Goal: Information Seeking & Learning: Learn about a topic

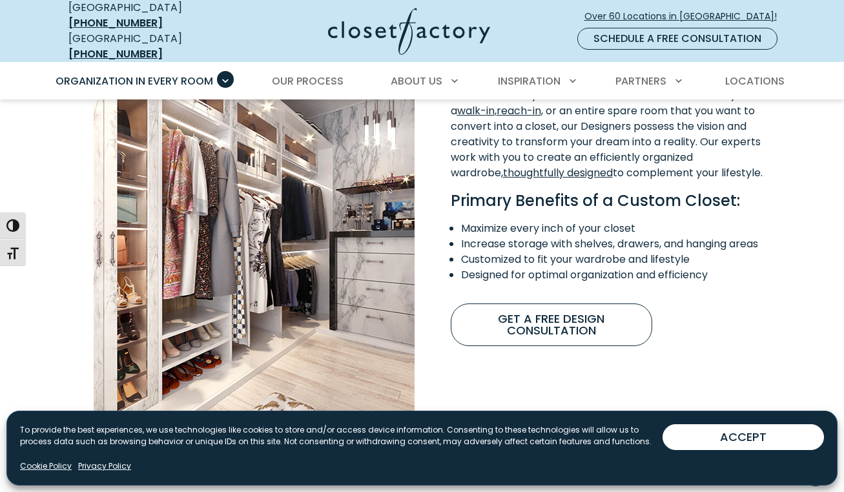
scroll to position [1046, 0]
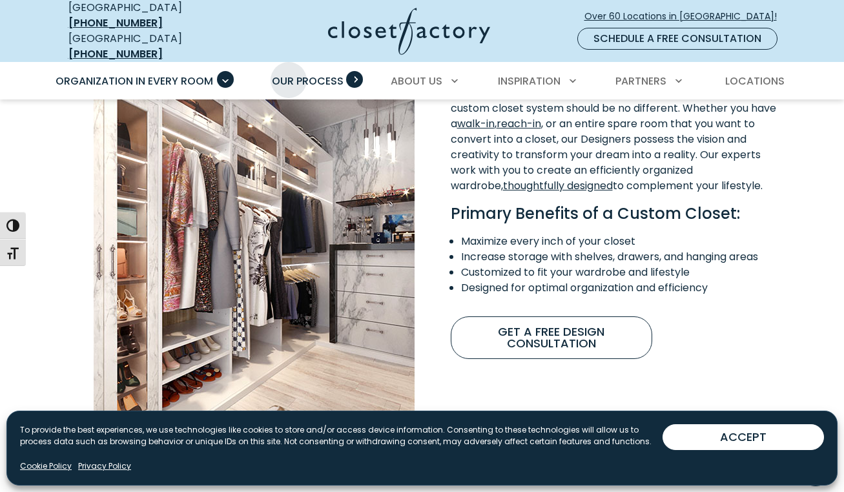
click at [289, 74] on span "Our Process" at bounding box center [308, 81] width 72 height 15
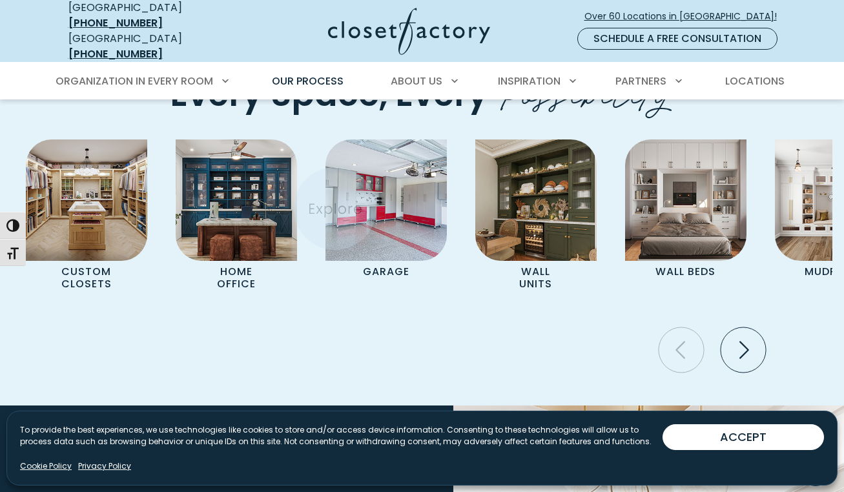
scroll to position [2682, 0]
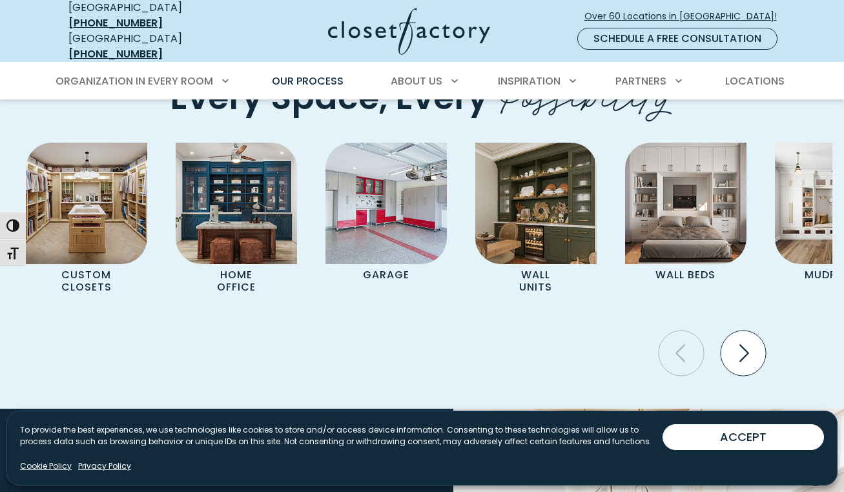
click at [746, 337] on icon "Next slide" at bounding box center [743, 353] width 45 height 45
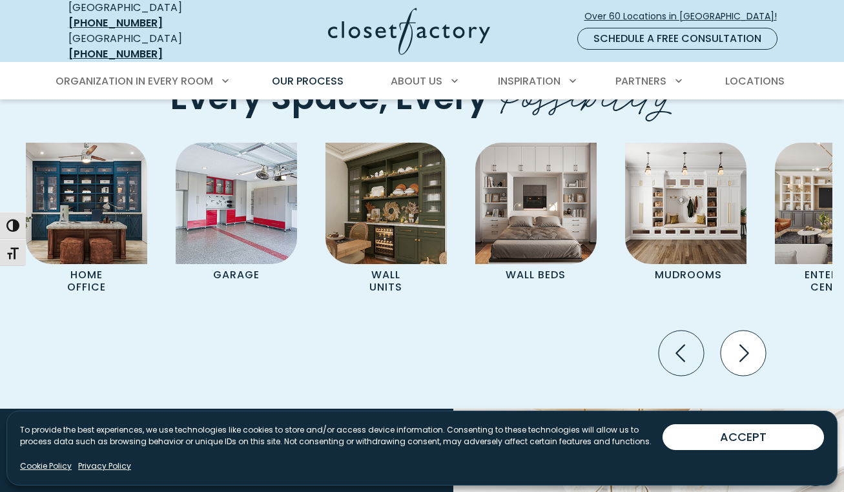
click at [746, 337] on icon "Next slide" at bounding box center [743, 353] width 45 height 45
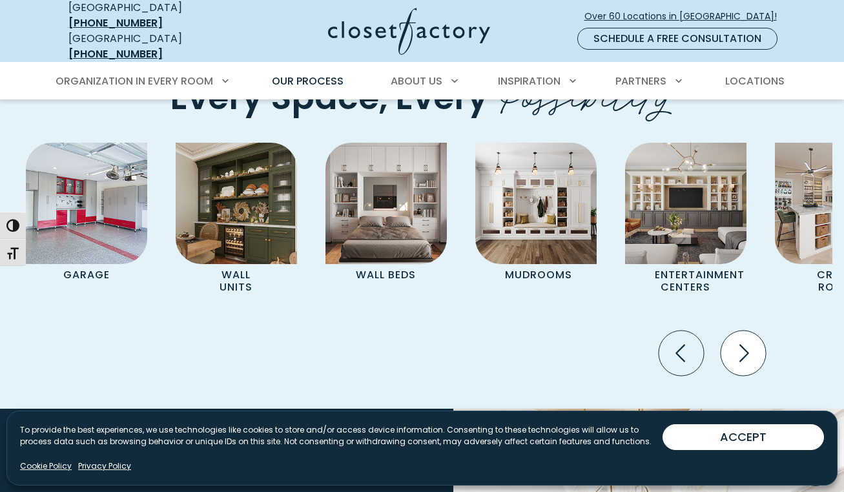
click at [746, 337] on icon "Next slide" at bounding box center [743, 353] width 45 height 45
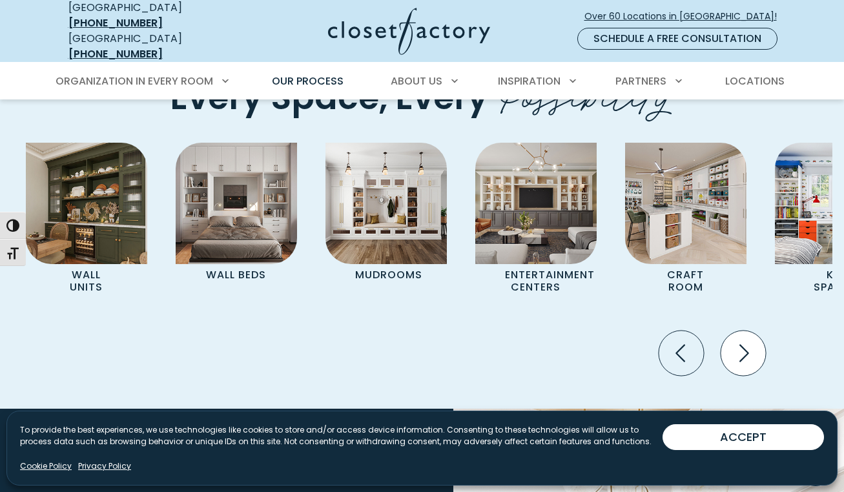
click at [746, 337] on icon "Next slide" at bounding box center [743, 353] width 45 height 45
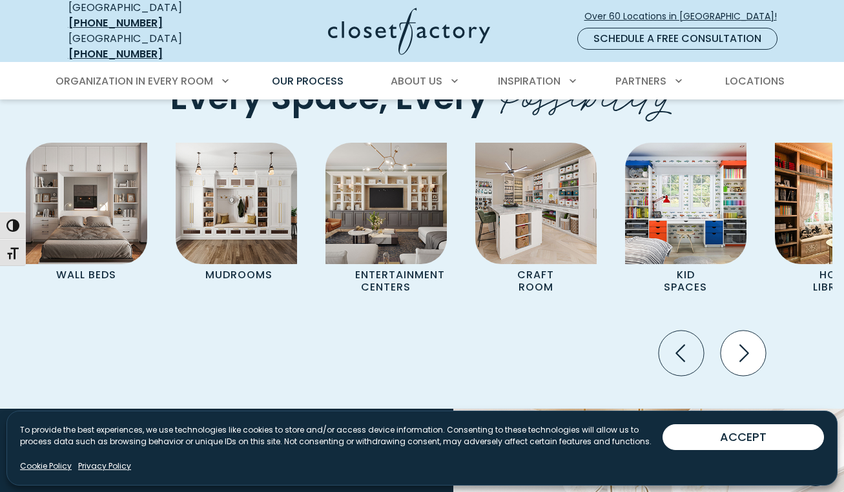
click at [746, 337] on icon "Next slide" at bounding box center [743, 353] width 45 height 45
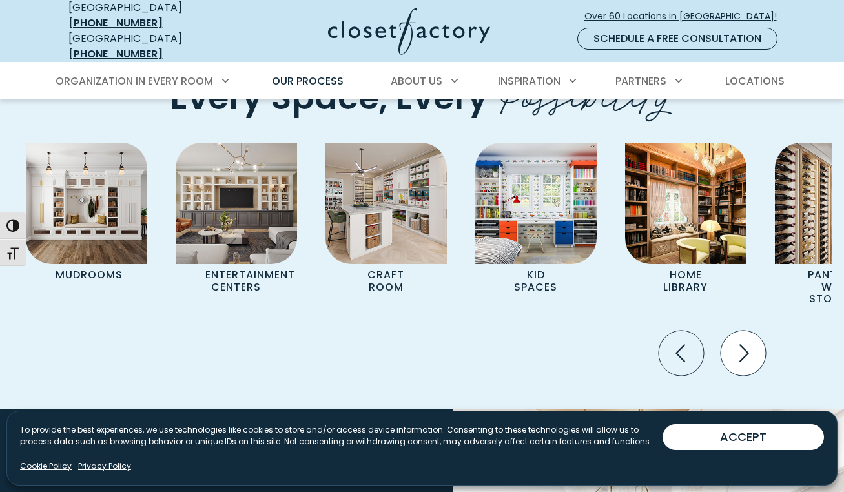
click at [746, 337] on icon "Next slide" at bounding box center [743, 353] width 45 height 45
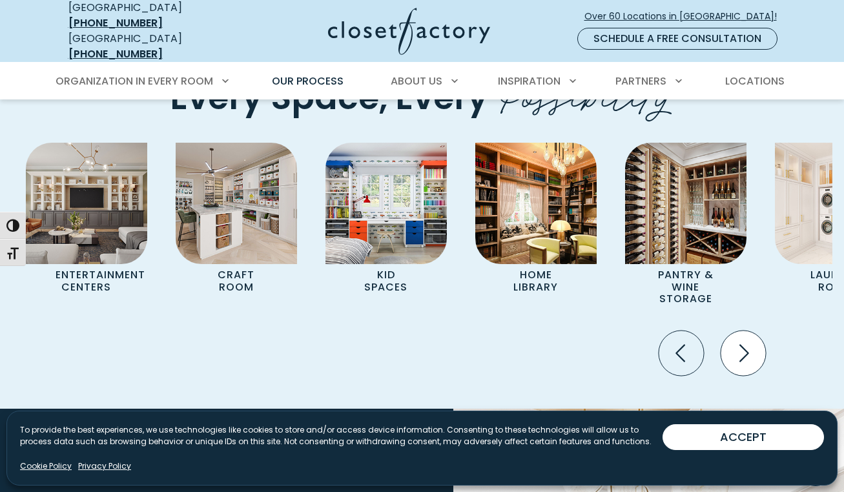
click at [746, 337] on icon "Next slide" at bounding box center [743, 353] width 45 height 45
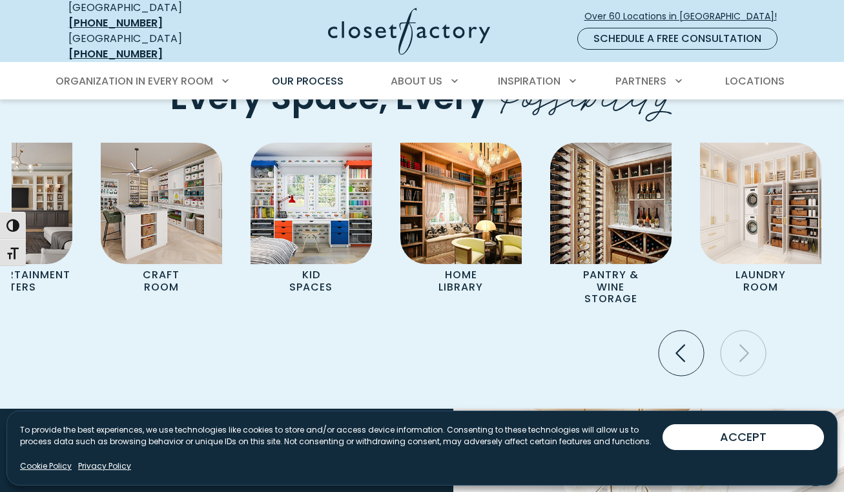
click at [746, 337] on icon "Next slide" at bounding box center [743, 353] width 45 height 45
click at [689, 344] on icon "Previous slide" at bounding box center [681, 353] width 45 height 45
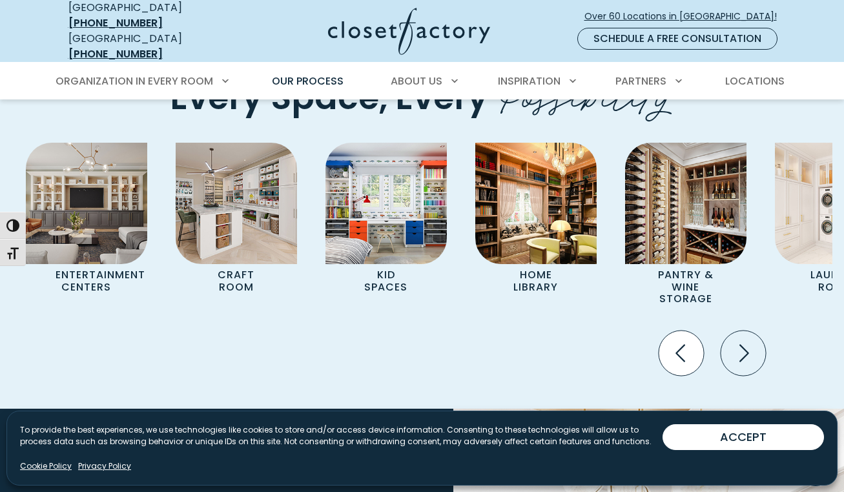
click at [689, 344] on icon "Previous slide" at bounding box center [681, 353] width 45 height 45
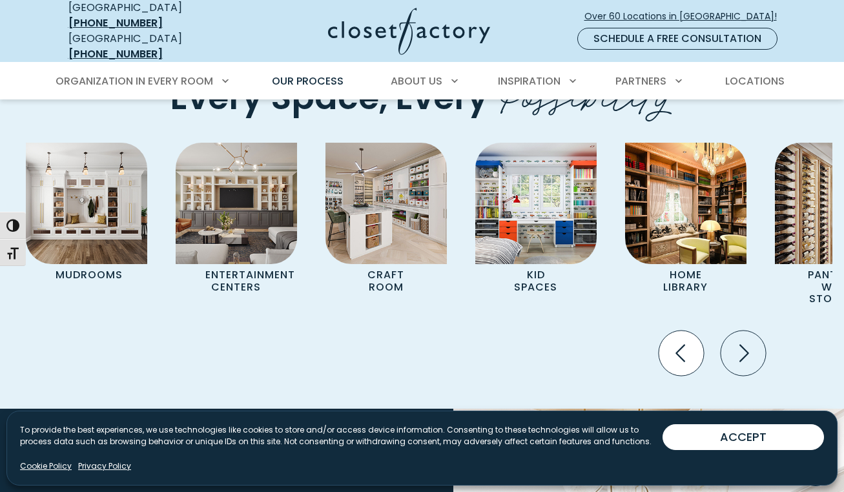
click at [689, 344] on icon "Previous slide" at bounding box center [681, 353] width 45 height 45
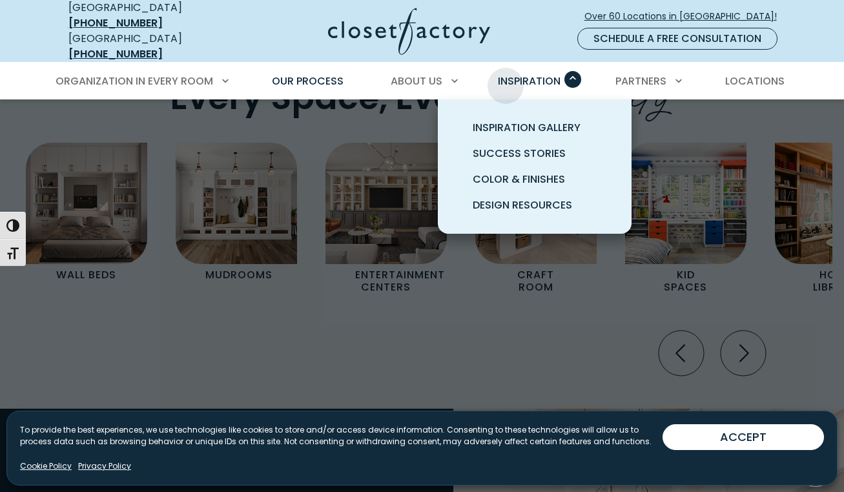
click at [506, 76] on span "Inspiration" at bounding box center [529, 81] width 63 height 15
click at [534, 120] on span "Inspiration Gallery" at bounding box center [527, 127] width 108 height 15
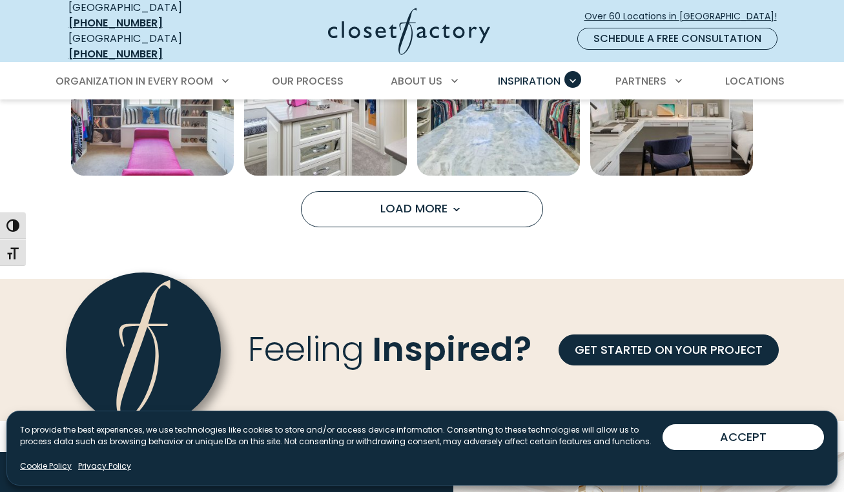
scroll to position [1083, 0]
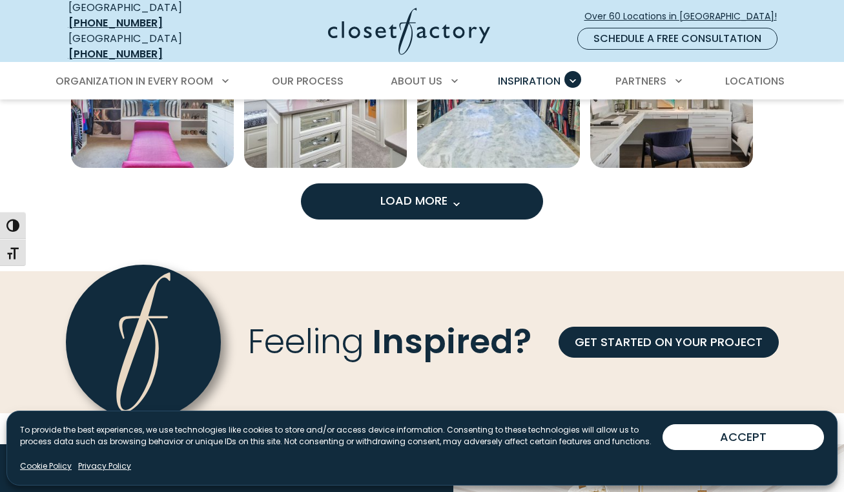
click at [427, 192] on span "Load More" at bounding box center [422, 200] width 84 height 16
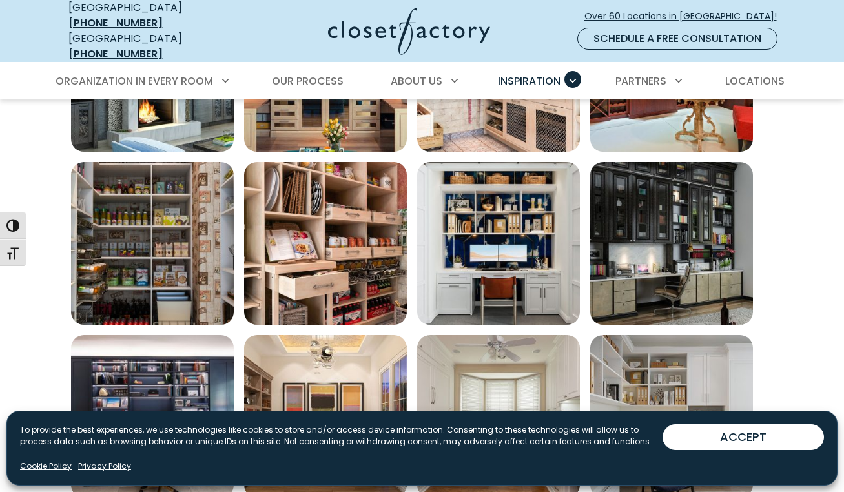
scroll to position [1486, 0]
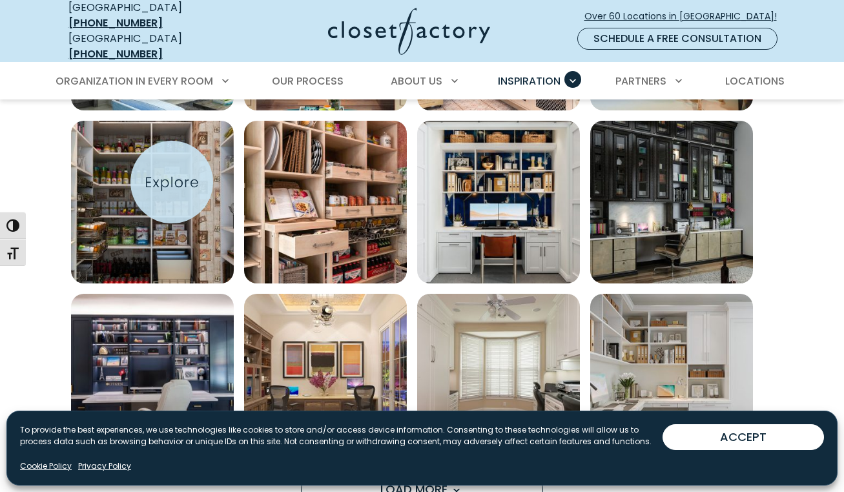
click at [172, 182] on img "Open inspiration gallery to preview enlarged image" at bounding box center [152, 202] width 163 height 163
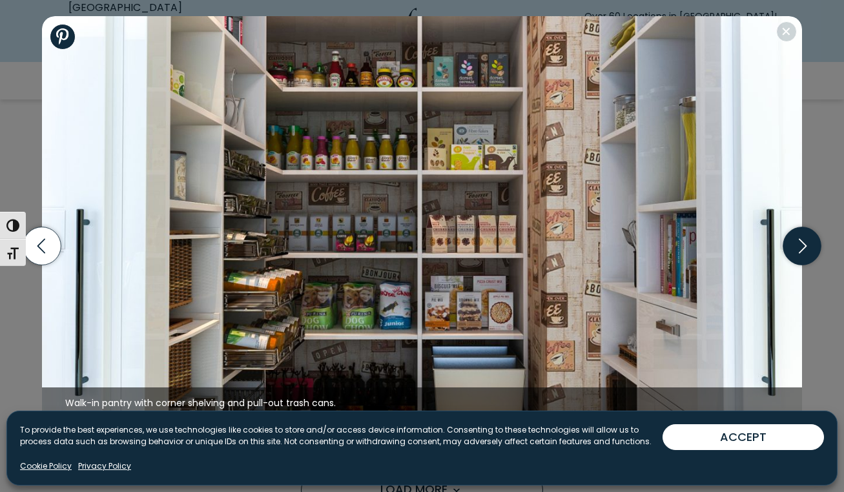
click at [793, 235] on icon "button" at bounding box center [802, 246] width 38 height 38
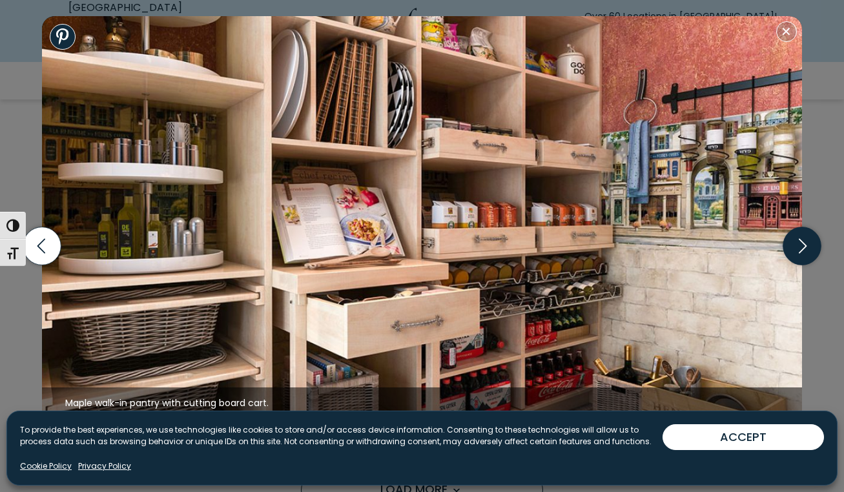
click at [796, 238] on icon "button" at bounding box center [802, 246] width 38 height 38
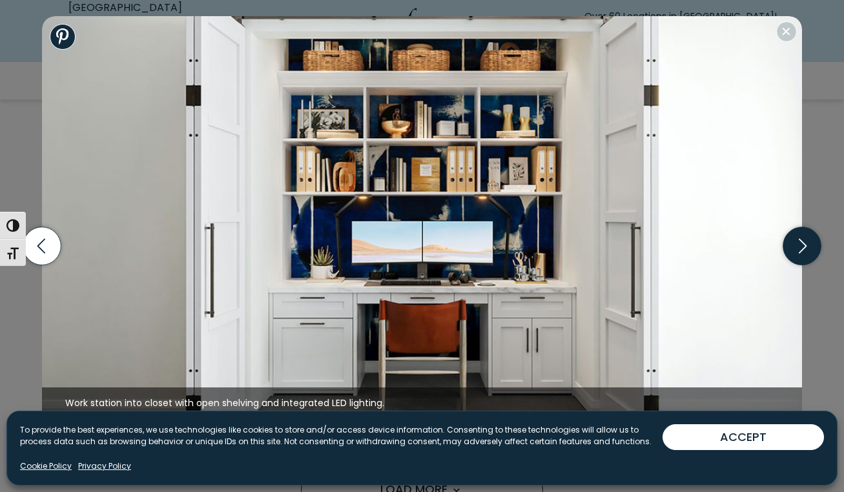
click at [796, 238] on icon "button" at bounding box center [802, 246] width 38 height 38
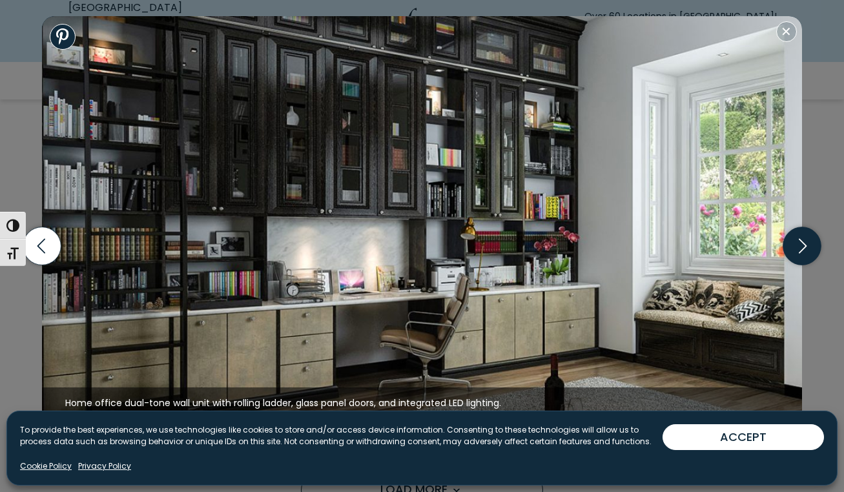
click at [796, 238] on icon "button" at bounding box center [802, 246] width 38 height 38
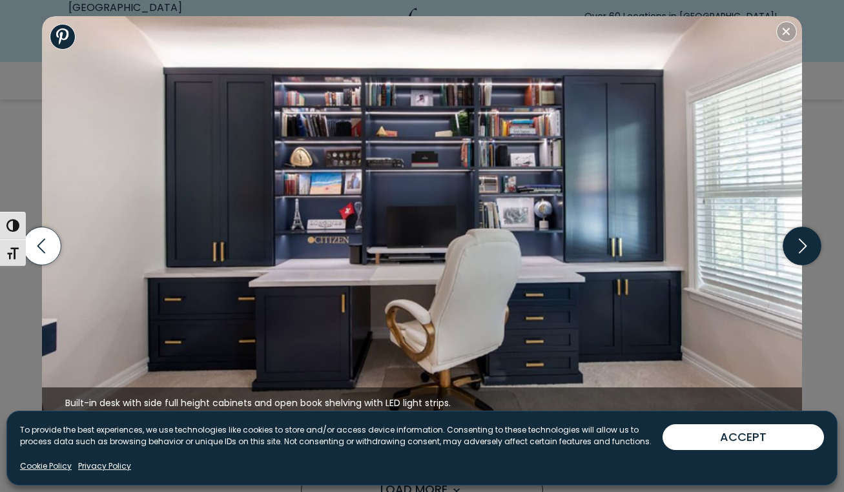
click at [796, 238] on icon "button" at bounding box center [802, 246] width 38 height 38
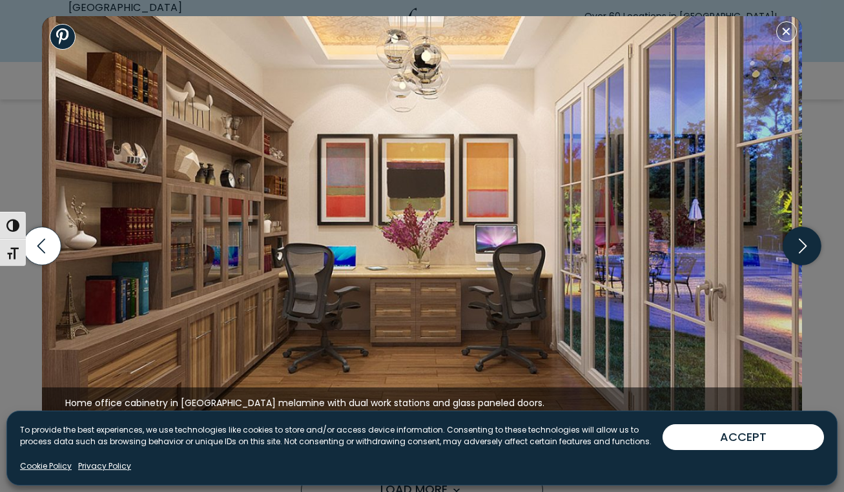
click at [798, 241] on icon "button" at bounding box center [802, 246] width 38 height 38
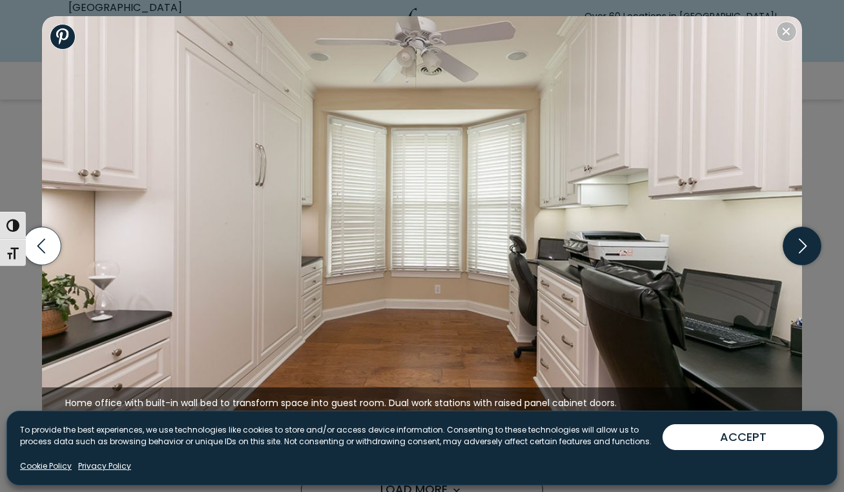
click at [798, 241] on icon "button" at bounding box center [802, 246] width 38 height 38
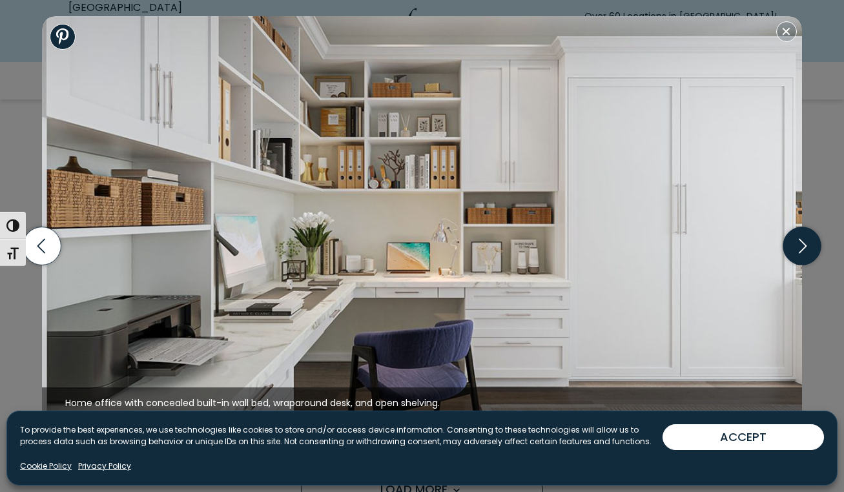
click at [798, 241] on icon "button" at bounding box center [802, 246] width 38 height 38
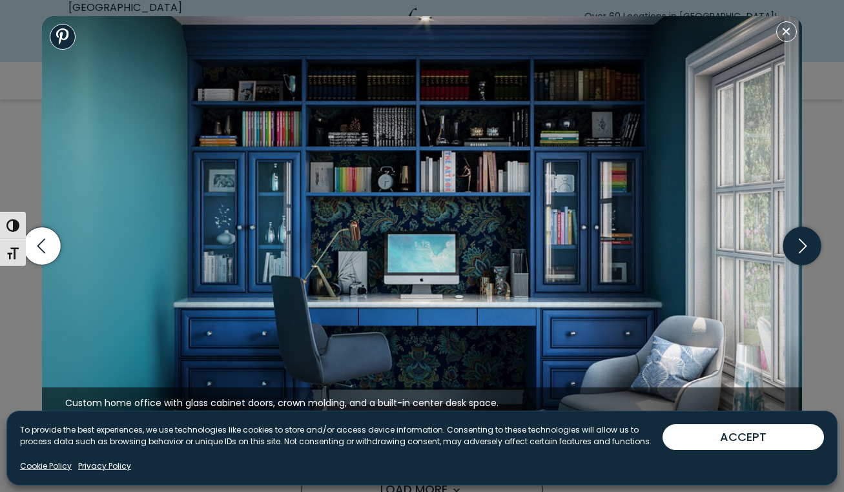
click at [798, 241] on icon "button" at bounding box center [802, 246] width 38 height 38
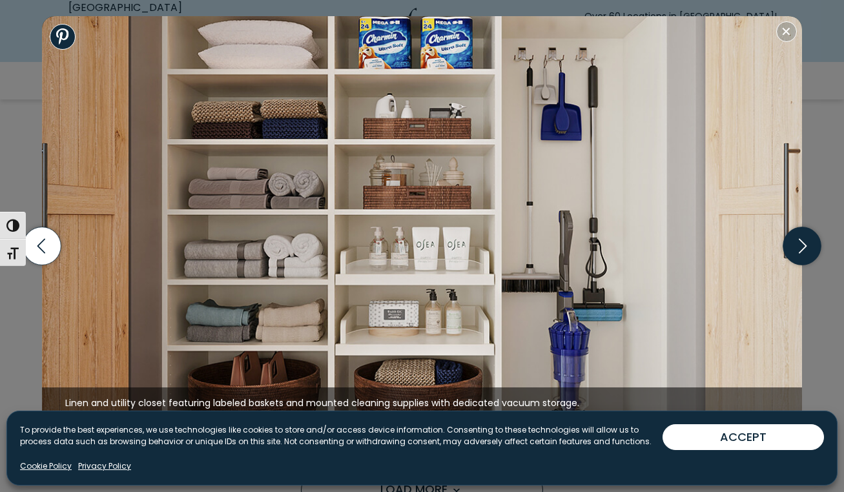
click at [798, 241] on icon "button" at bounding box center [802, 246] width 38 height 38
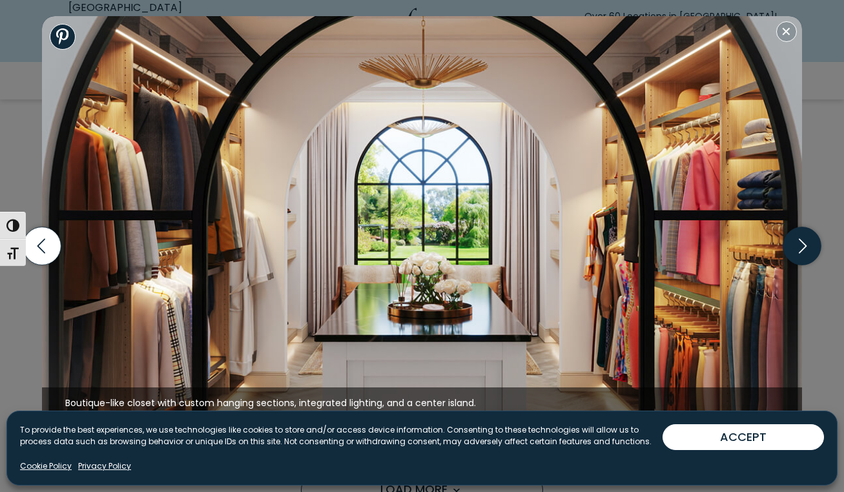
click at [792, 242] on icon "button" at bounding box center [802, 246] width 38 height 38
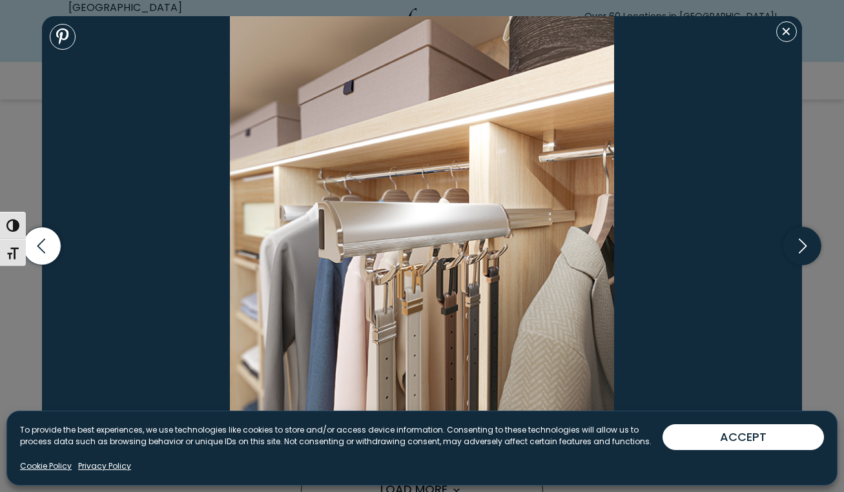
click at [792, 242] on icon "button" at bounding box center [802, 246] width 38 height 38
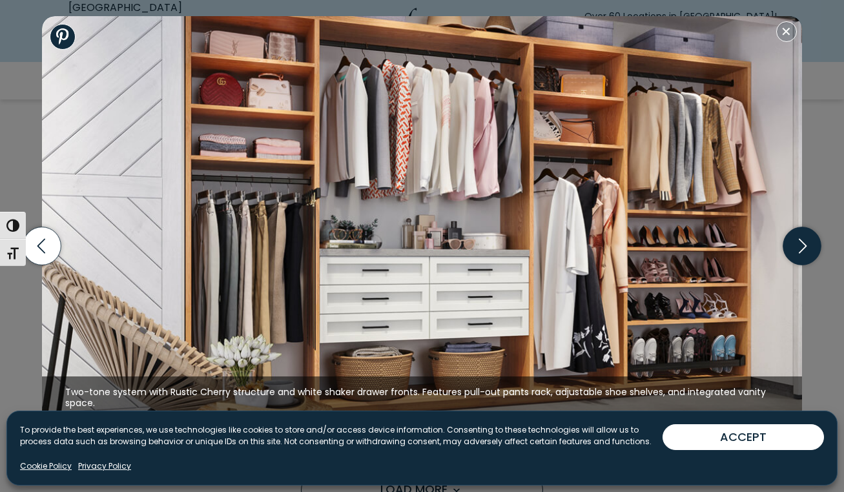
click at [792, 242] on icon "button" at bounding box center [802, 246] width 38 height 38
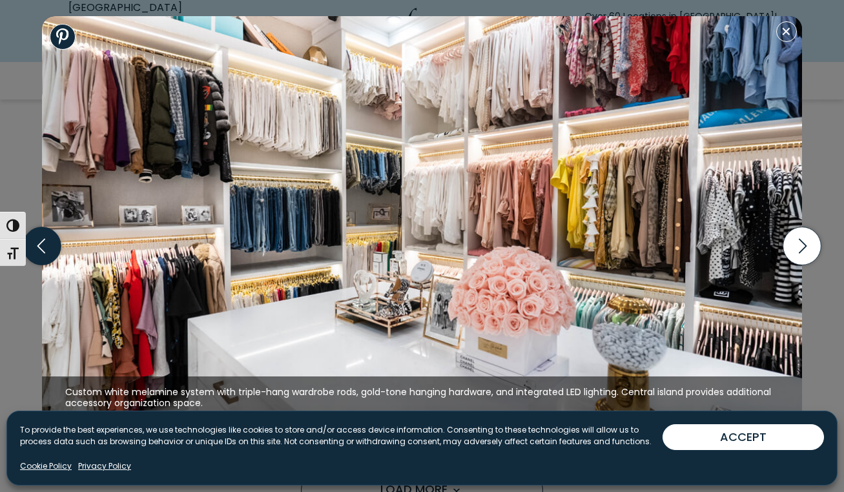
click at [46, 254] on icon "button" at bounding box center [42, 246] width 38 height 38
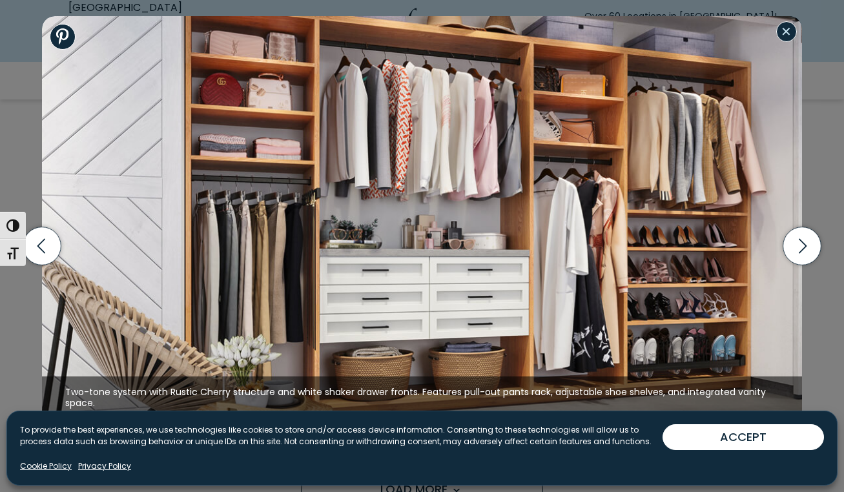
click at [785, 30] on button "Close modal" at bounding box center [786, 31] width 21 height 21
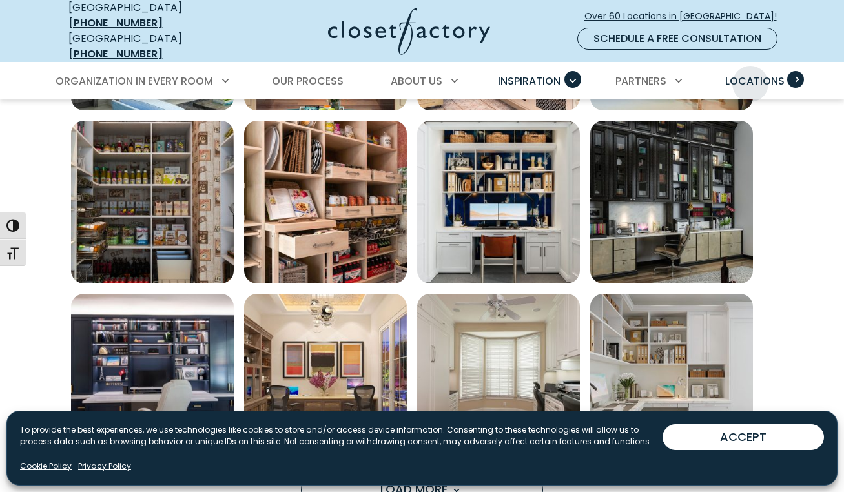
click at [751, 74] on span "Locations" at bounding box center [754, 81] width 59 height 15
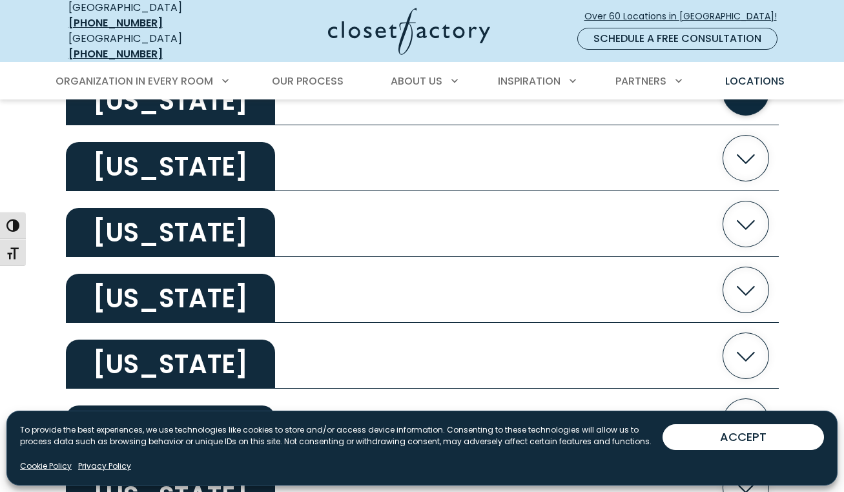
scroll to position [1741, 0]
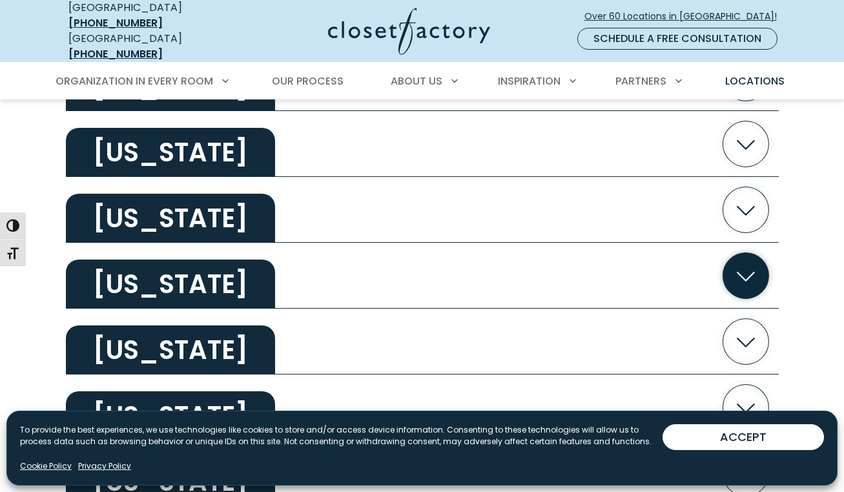
click at [718, 269] on icon "button" at bounding box center [746, 276] width 66 height 66
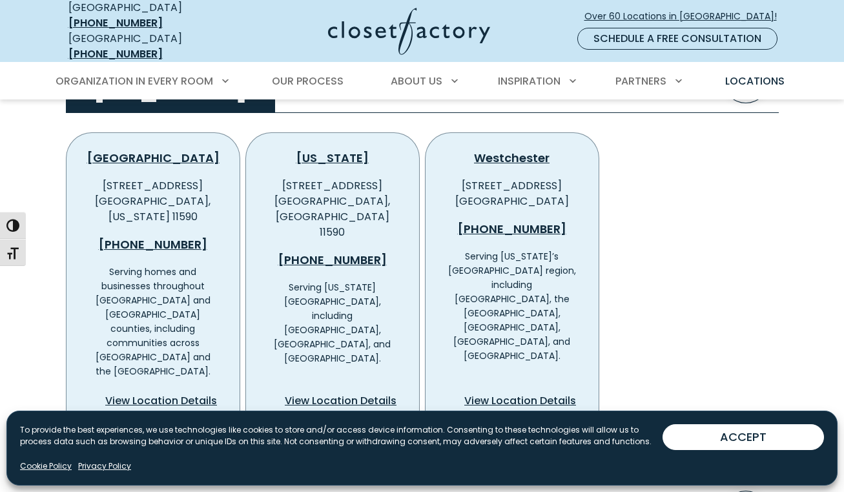
scroll to position [1937, 0]
click at [160, 393] on span "View Location Details" at bounding box center [161, 401] width 112 height 16
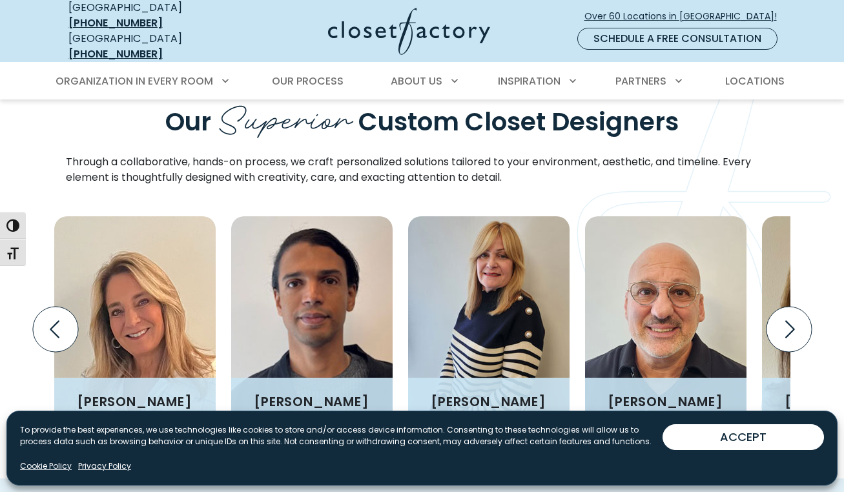
scroll to position [1522, 0]
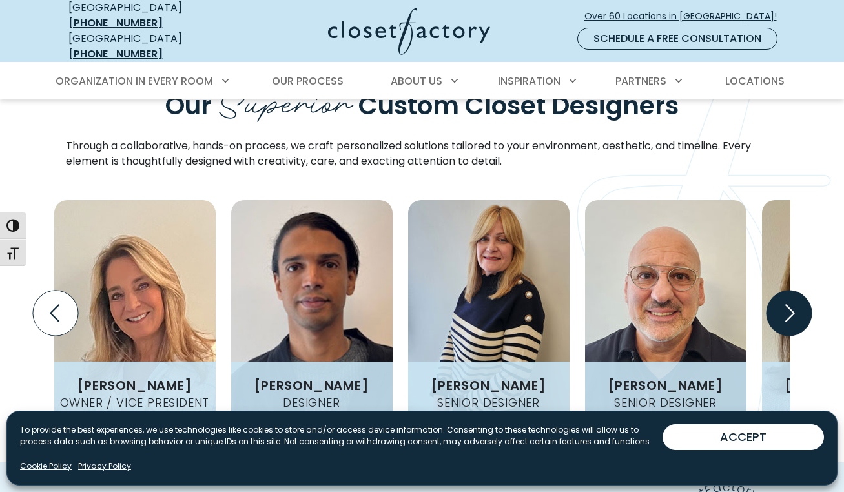
click at [804, 291] on icon "Next slide" at bounding box center [788, 313] width 45 height 45
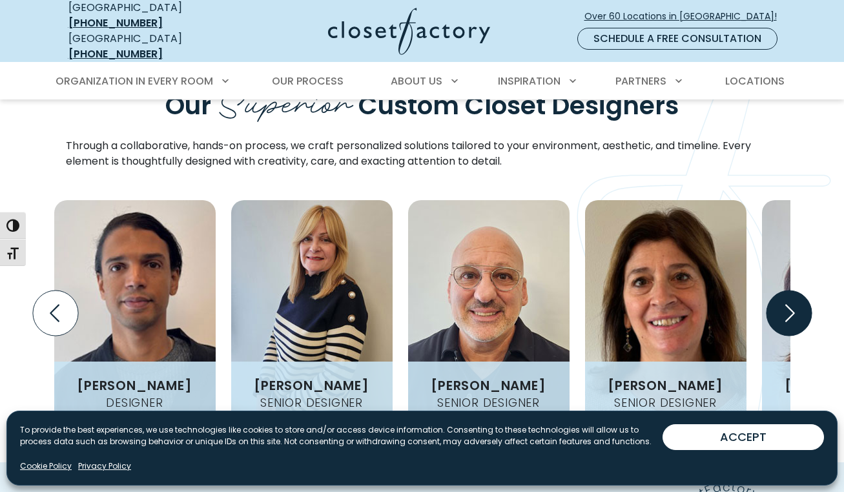
click at [787, 304] on icon "Next slide" at bounding box center [790, 312] width 10 height 17
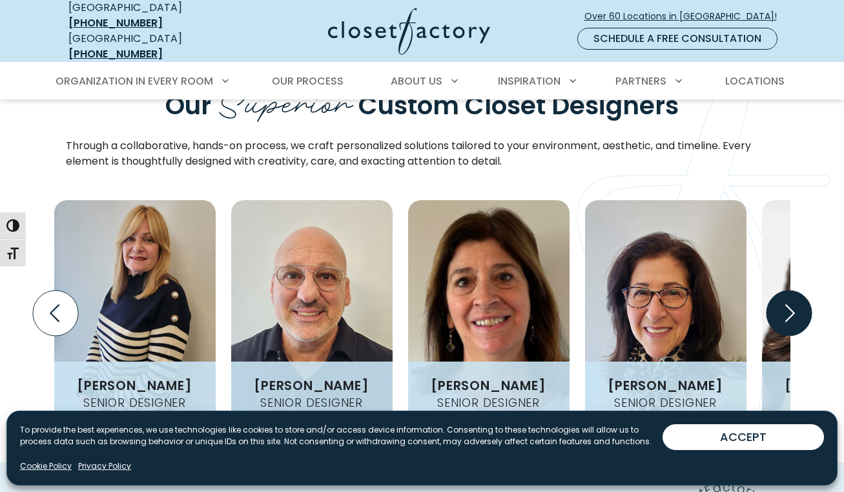
click at [784, 291] on icon "Next slide" at bounding box center [788, 313] width 45 height 45
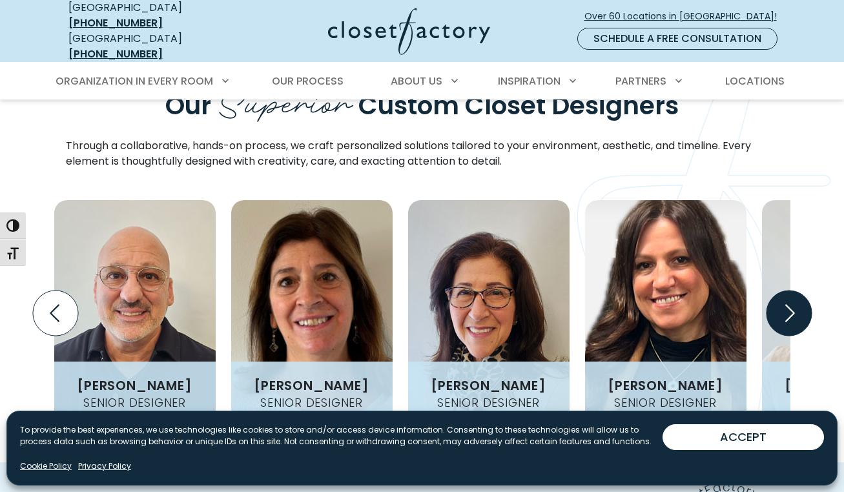
click at [786, 291] on icon "Next slide" at bounding box center [788, 313] width 45 height 45
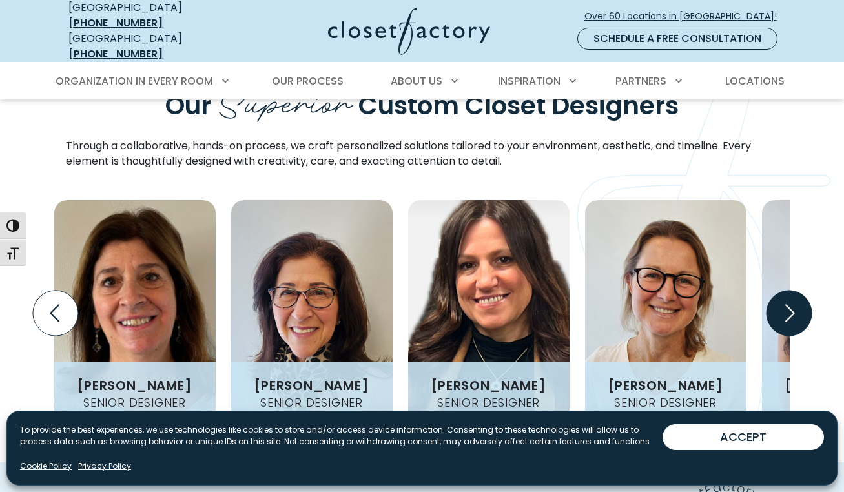
click at [786, 291] on icon "Next slide" at bounding box center [788, 313] width 45 height 45
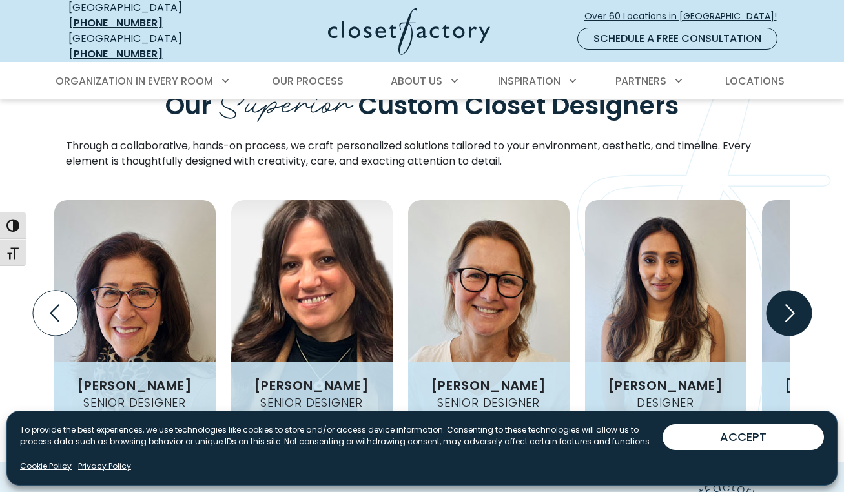
click at [786, 291] on icon "Next slide" at bounding box center [788, 313] width 45 height 45
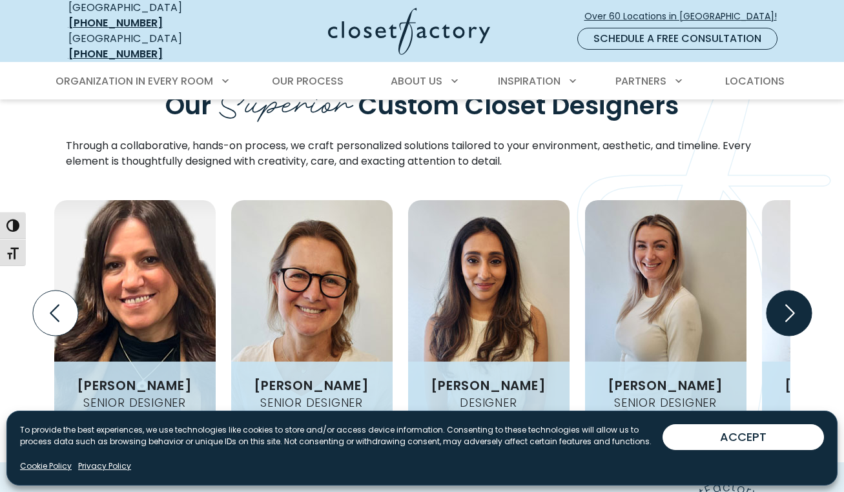
click at [786, 291] on icon "Next slide" at bounding box center [788, 313] width 45 height 45
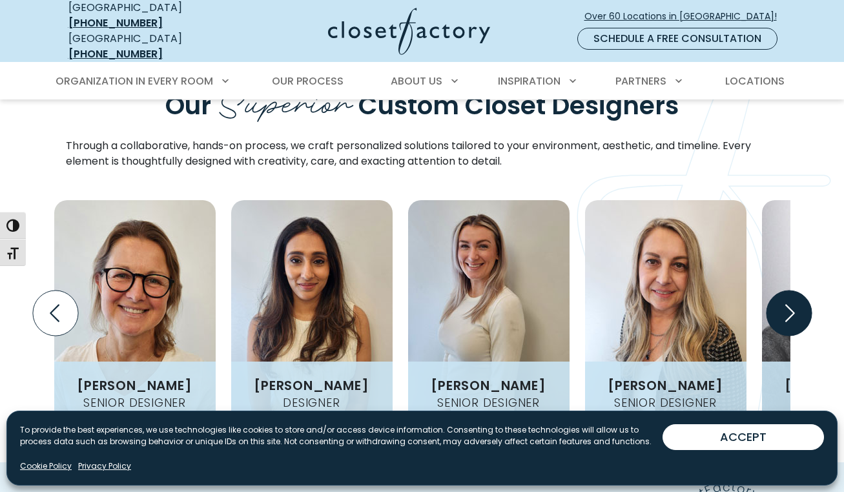
click at [786, 291] on icon "Next slide" at bounding box center [788, 313] width 45 height 45
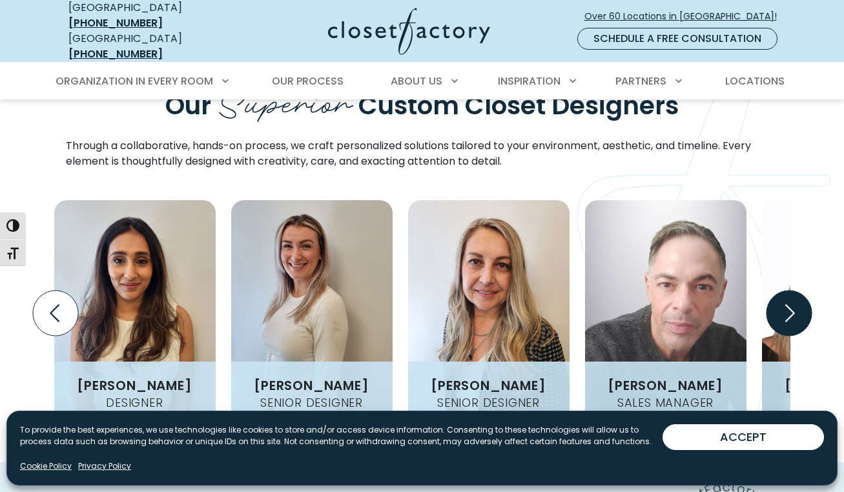
click at [786, 291] on icon "Next slide" at bounding box center [788, 313] width 45 height 45
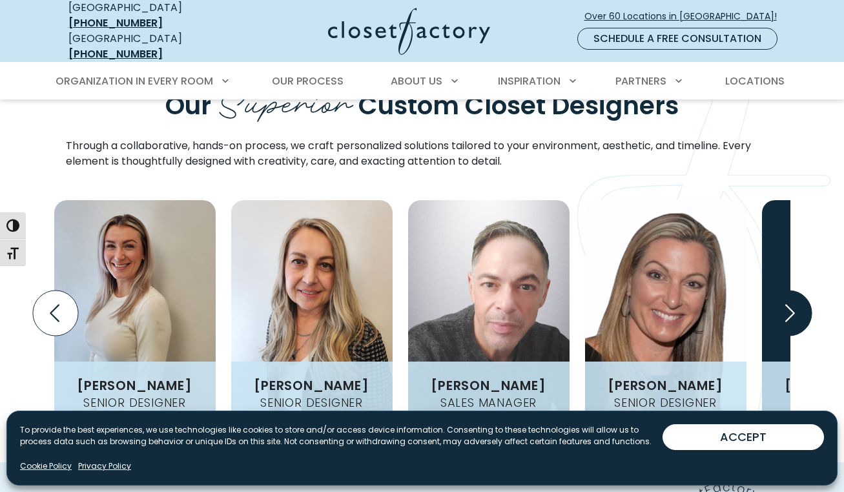
click at [786, 291] on icon "Next slide" at bounding box center [788, 313] width 45 height 45
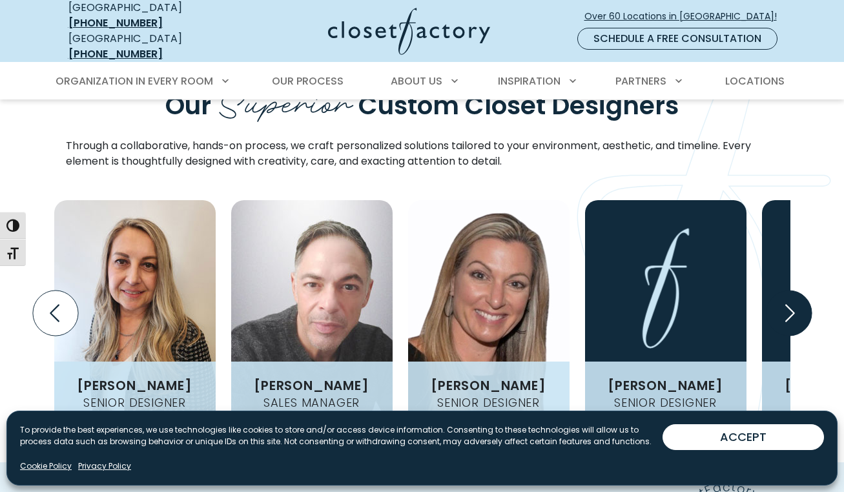
click at [786, 291] on icon "Next slide" at bounding box center [788, 313] width 45 height 45
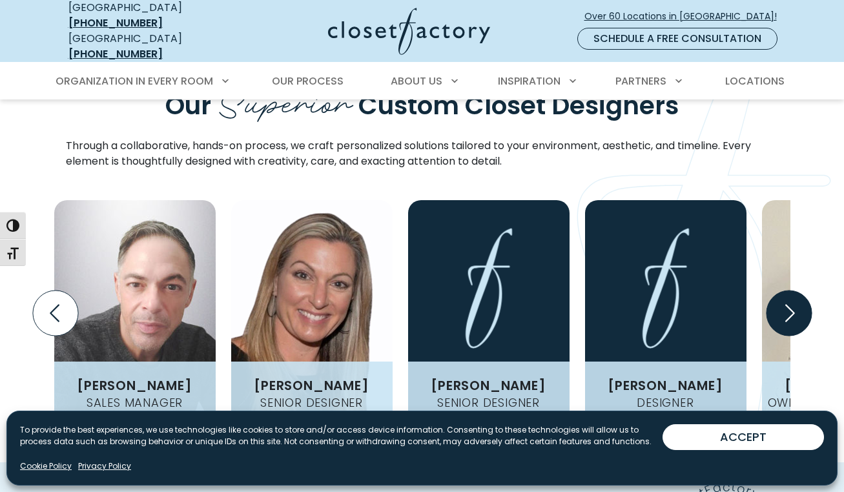
click at [786, 291] on icon "Next slide" at bounding box center [788, 313] width 45 height 45
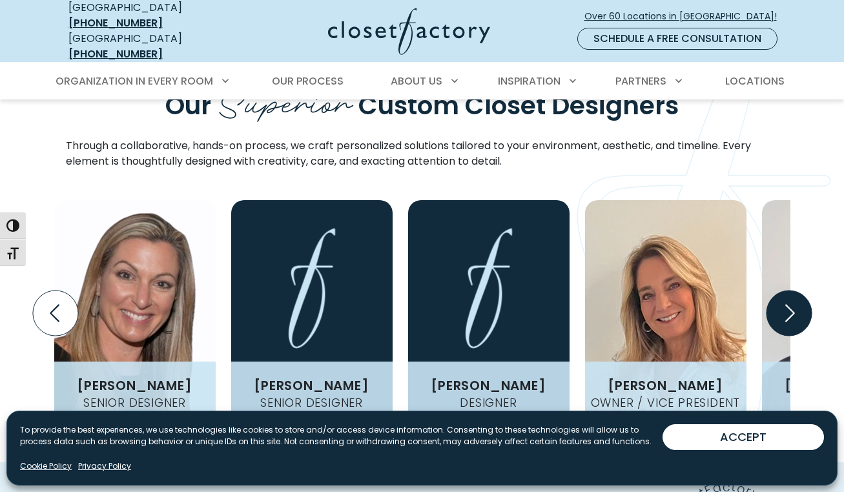
click at [786, 291] on icon "Next slide" at bounding box center [788, 313] width 45 height 45
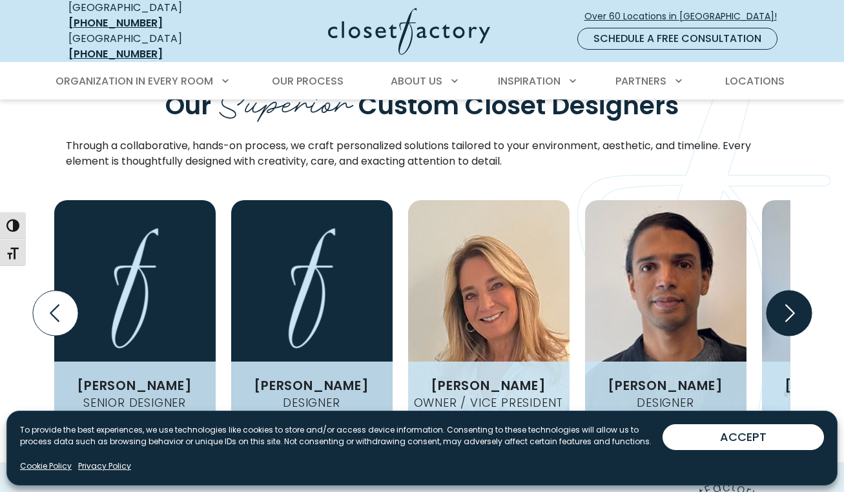
click at [786, 291] on icon "Next slide" at bounding box center [788, 313] width 45 height 45
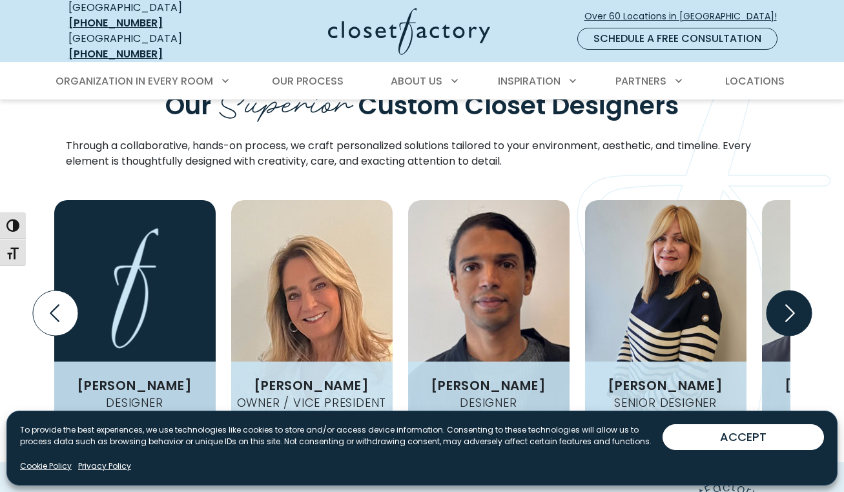
click at [786, 291] on icon "Next slide" at bounding box center [788, 313] width 45 height 45
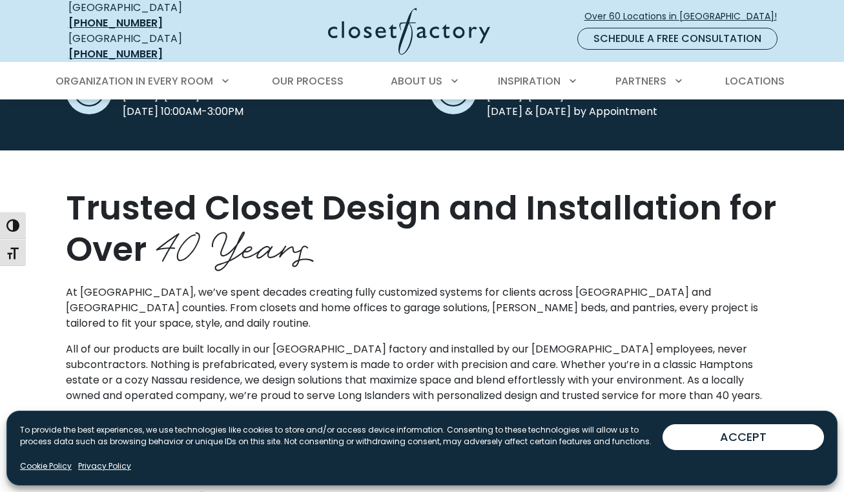
scroll to position [360, 0]
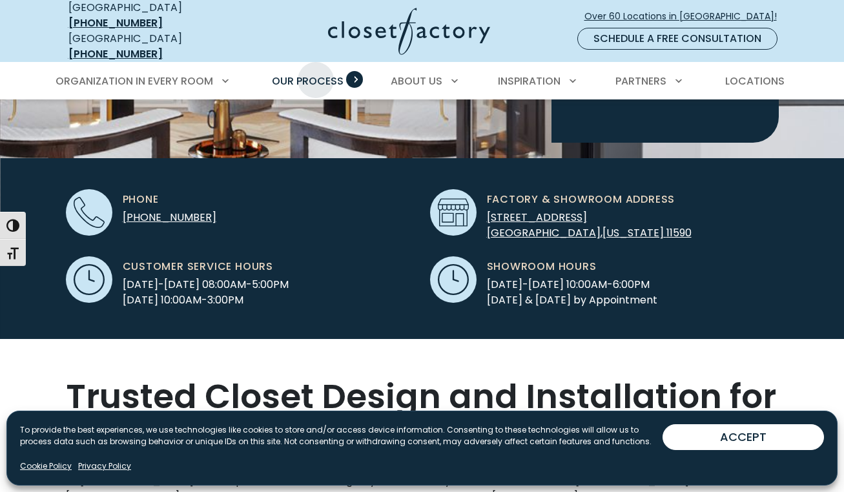
click at [316, 74] on span "Our Process" at bounding box center [308, 81] width 72 height 15
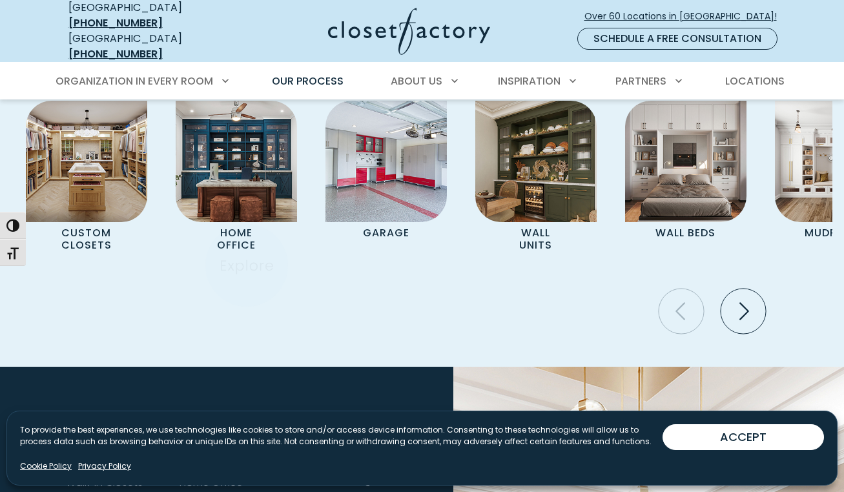
scroll to position [2729, 0]
